Goal: Information Seeking & Learning: Learn about a topic

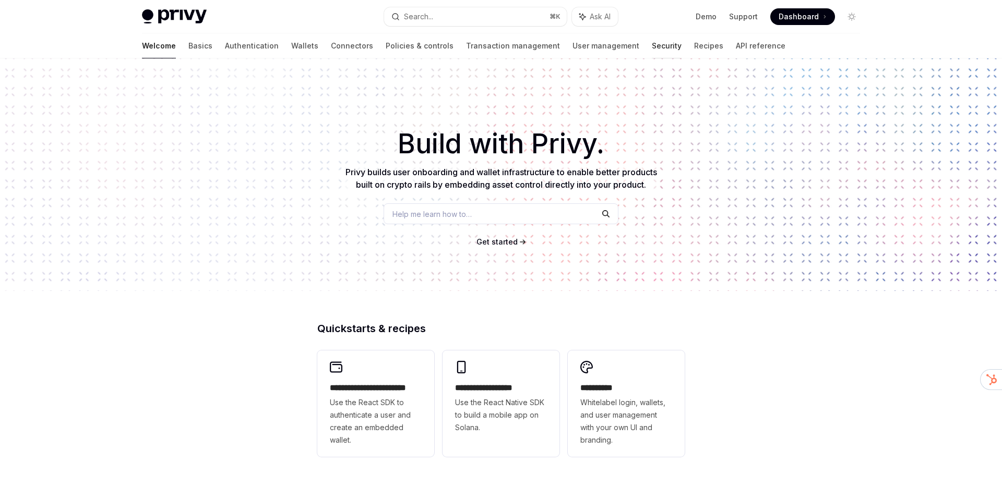
click at [652, 48] on link "Security" at bounding box center [667, 45] width 30 height 25
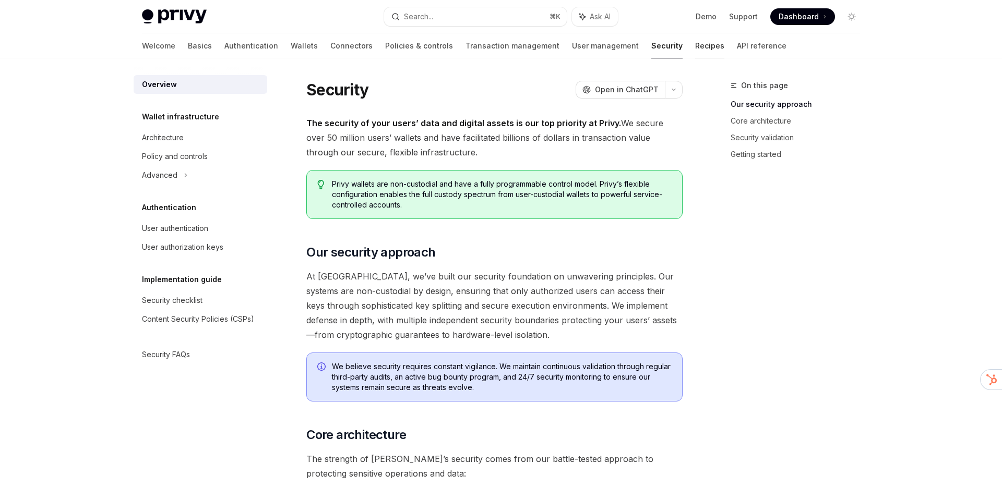
click at [695, 47] on link "Recipes" at bounding box center [709, 45] width 29 height 25
type textarea "*"
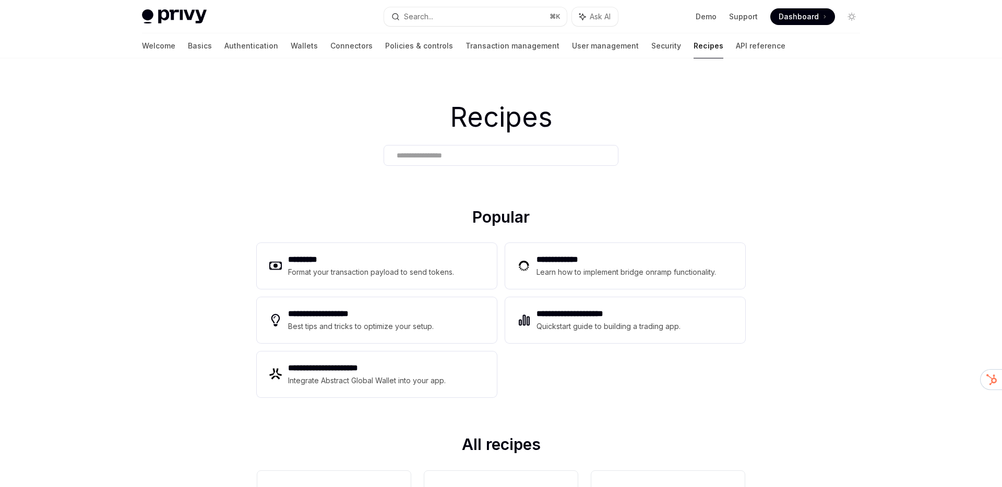
click at [437, 165] on div at bounding box center [501, 155] width 235 height 21
click at [454, 165] on div at bounding box center [501, 155] width 235 height 21
click at [440, 163] on div at bounding box center [501, 155] width 235 height 21
click at [432, 17] on div "Search..." at bounding box center [418, 16] width 29 height 13
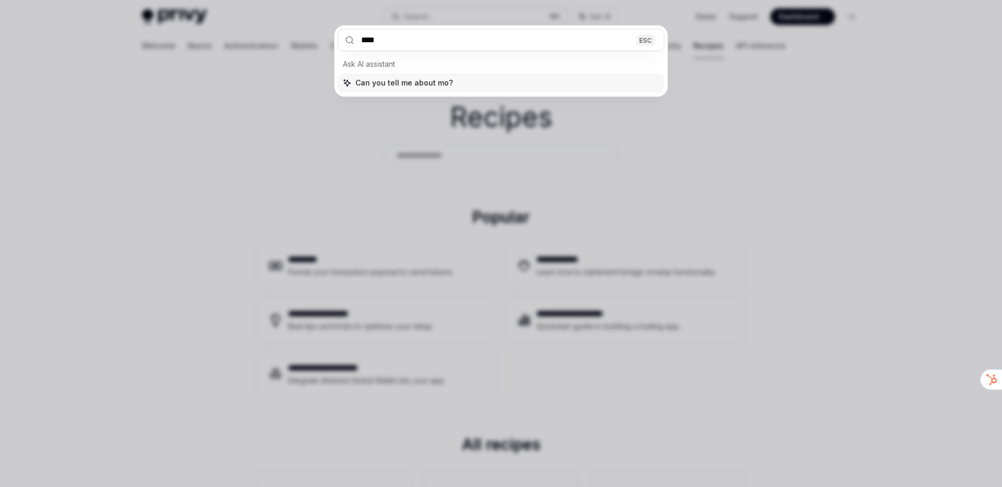
type input "*****"
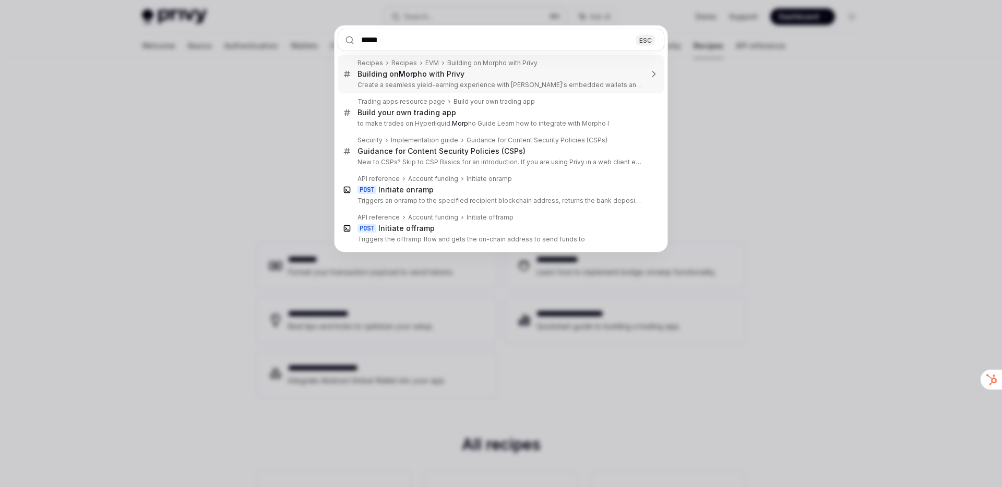
type textarea "*"
type input "******"
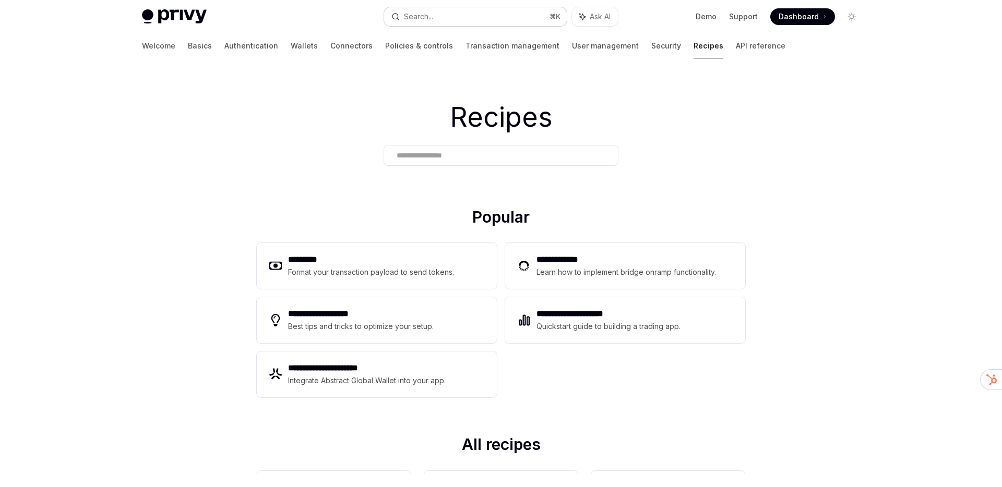
scroll to position [58, 0]
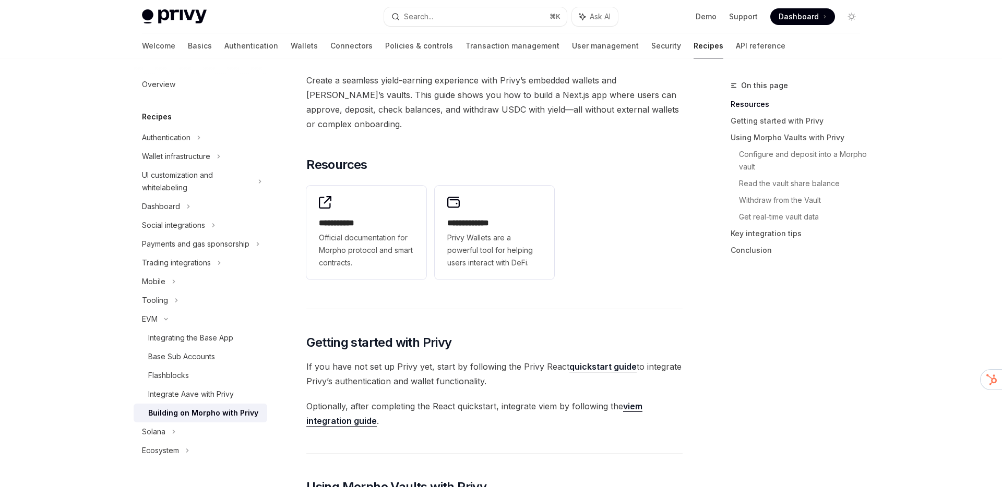
click at [242, 417] on div "Building on Morpho with Privy" at bounding box center [203, 413] width 110 height 13
type textarea "*"
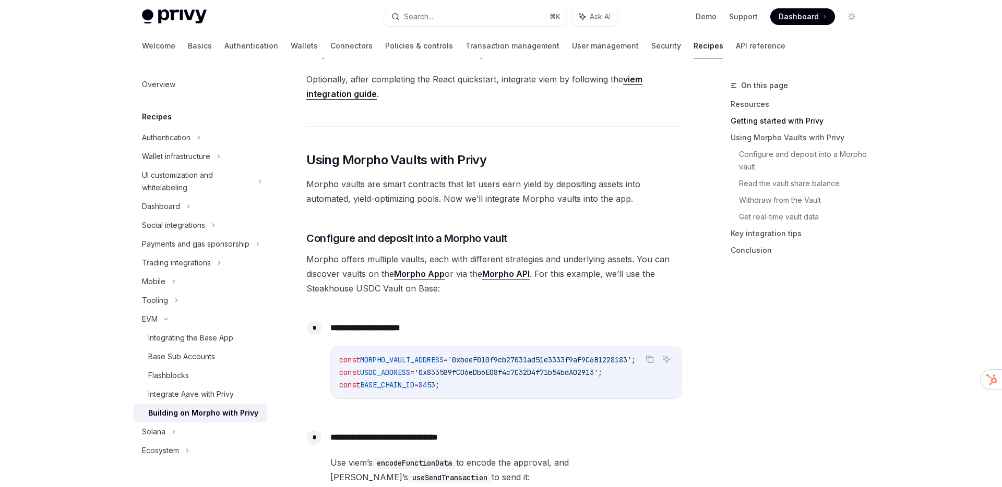
scroll to position [389, 0]
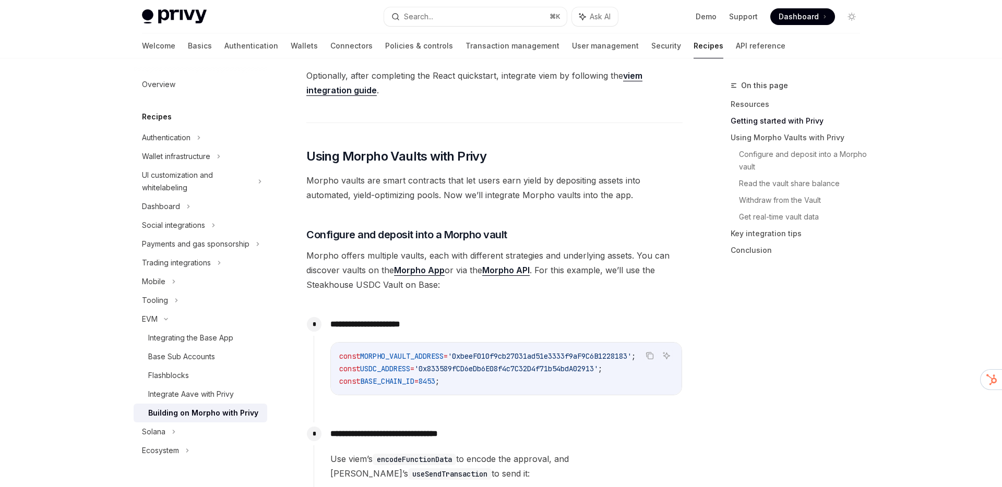
click at [452, 191] on span "Morpho vaults are smart contracts that let users earn yield by depositing asset…" at bounding box center [494, 187] width 376 height 29
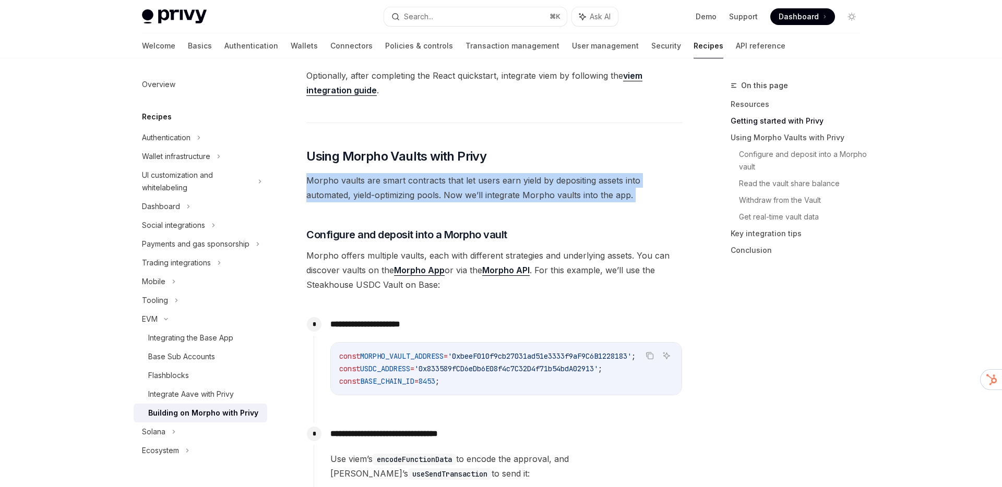
click at [452, 191] on span "Morpho vaults are smart contracts that let users earn yield by depositing asset…" at bounding box center [494, 187] width 376 height 29
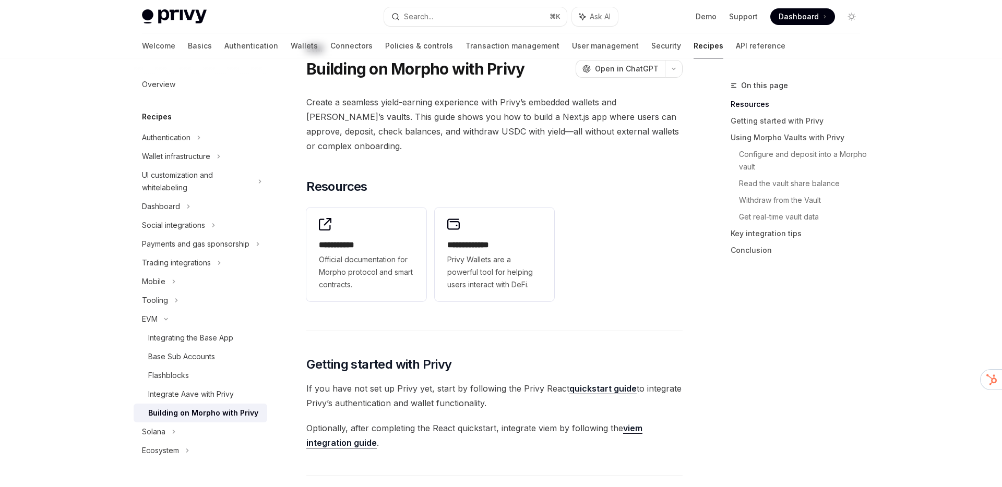
scroll to position [0, 0]
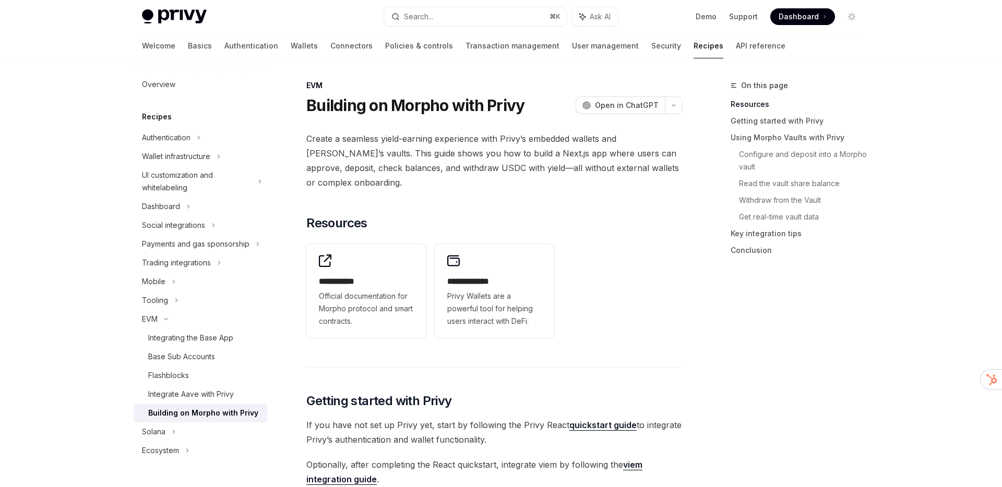
click at [480, 156] on span "Create a seamless yield-earning experience with Privy’s embedded wallets and Mo…" at bounding box center [494, 160] width 376 height 58
click at [385, 281] on h2 "**********" at bounding box center [366, 281] width 95 height 13
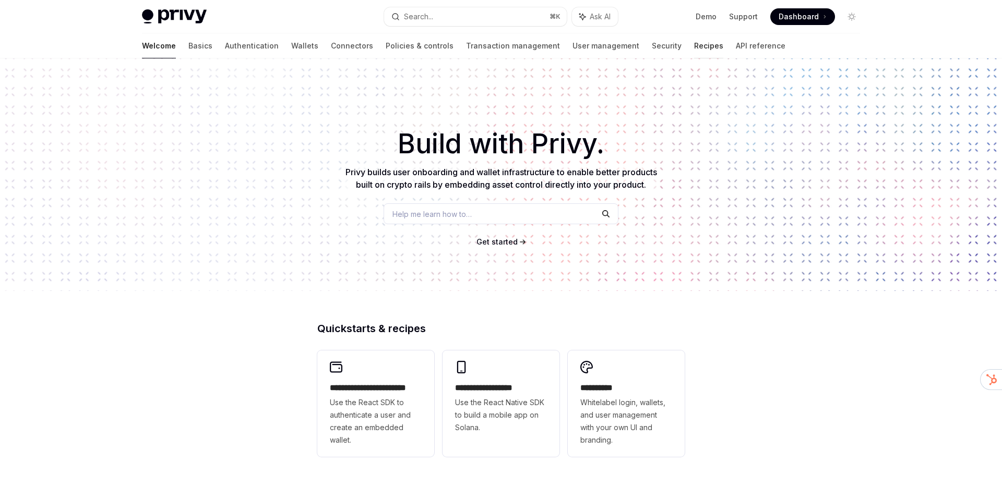
click at [694, 47] on link "Recipes" at bounding box center [708, 45] width 29 height 25
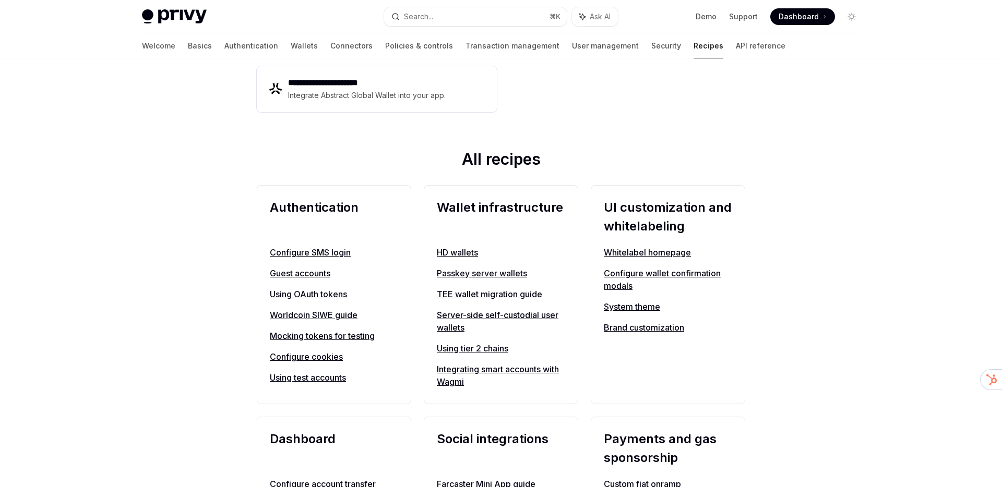
scroll to position [346, 0]
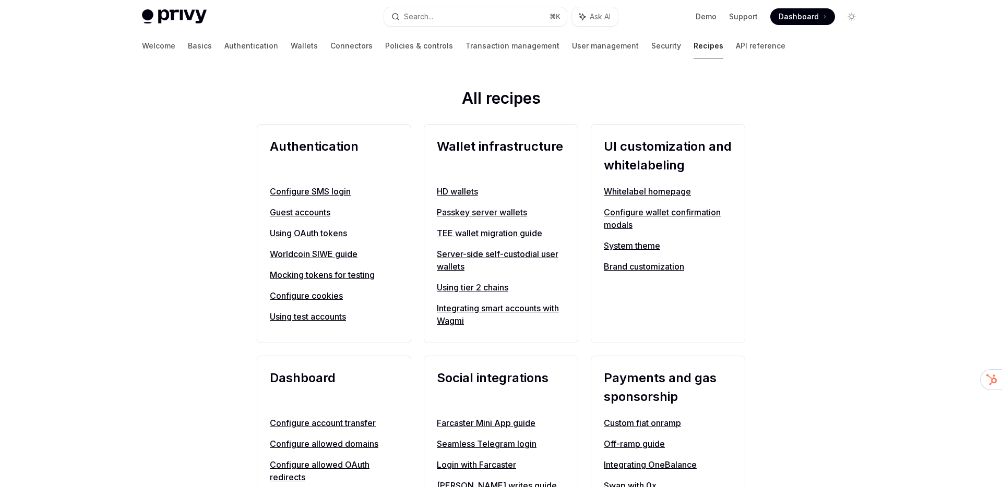
click at [656, 193] on link "Whitelabel homepage" at bounding box center [668, 191] width 128 height 13
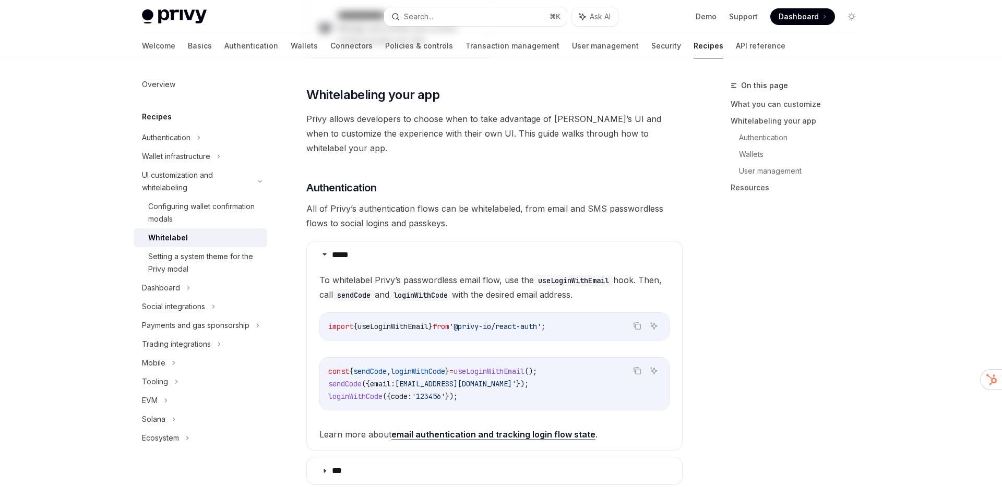
type textarea "*"
